Goal: Task Accomplishment & Management: Manage account settings

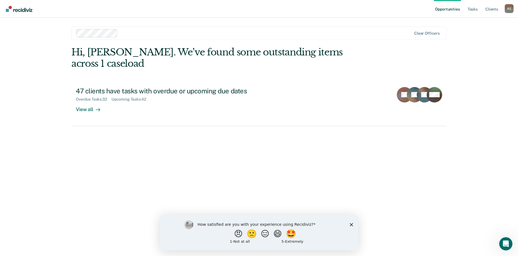
click at [352, 226] on div "How satisfied are you with your experience using Recidiviz? 😠 🙁 😑 😄 🤩 1 - Not a…" at bounding box center [259, 232] width 198 height 36
click at [349, 223] on div "How satisfied are you with your experience using Recidiviz? 😠 🙁 😑 😄 🤩 1 - Not a…" at bounding box center [259, 232] width 198 height 36
click at [479, 8] on link "Tasks" at bounding box center [473, 9] width 12 height 18
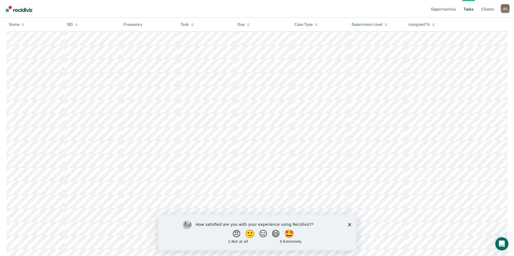
scroll to position [194, 0]
click at [350, 224] on icon "Close survey" at bounding box center [349, 224] width 3 height 3
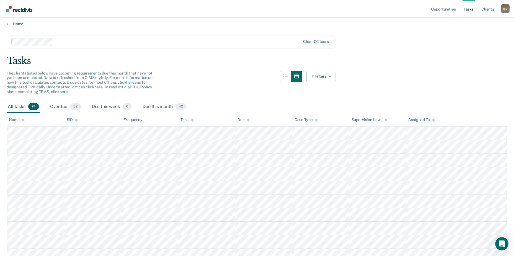
scroll to position [0, 0]
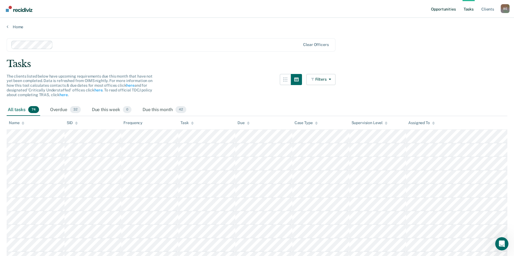
click at [454, 9] on link "Opportunities" at bounding box center [443, 9] width 27 height 18
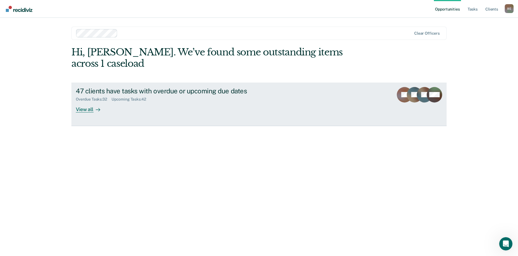
click at [86, 102] on link "47 clients have tasks with overdue or upcoming due dates Overdue Tasks : 32 Upc…" at bounding box center [258, 103] width 375 height 43
